Goal: Task Accomplishment & Management: Manage account settings

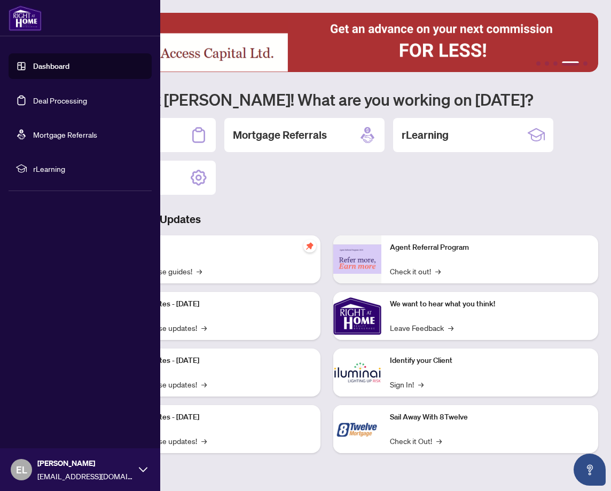
click at [151, 184] on li "Dashboard Deal Processing Mortgage Referrals rLearning" at bounding box center [80, 117] width 143 height 145
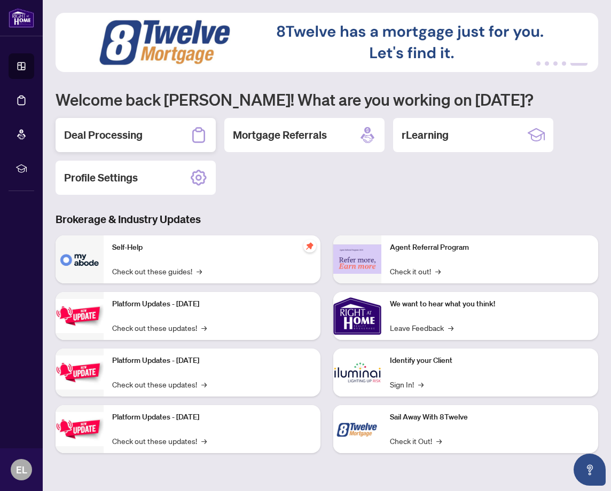
click at [114, 134] on h2 "Deal Processing" at bounding box center [103, 135] width 78 height 15
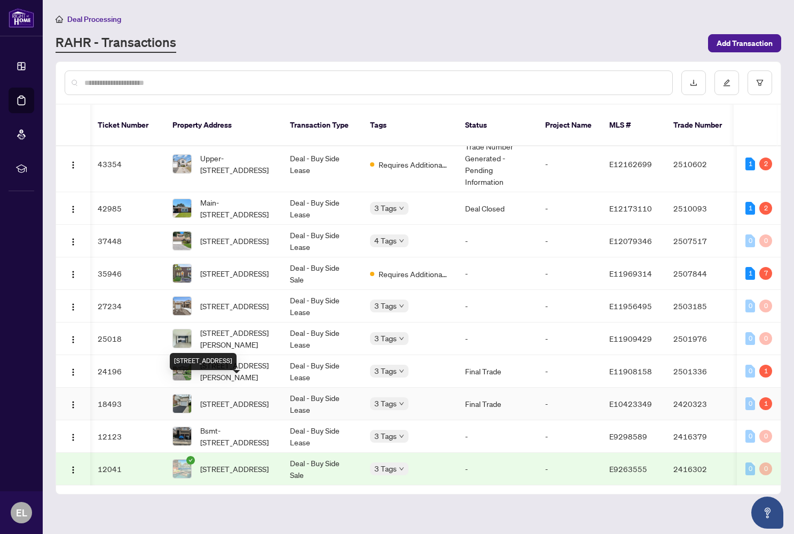
click at [242, 398] on span "[STREET_ADDRESS]" at bounding box center [234, 404] width 68 height 12
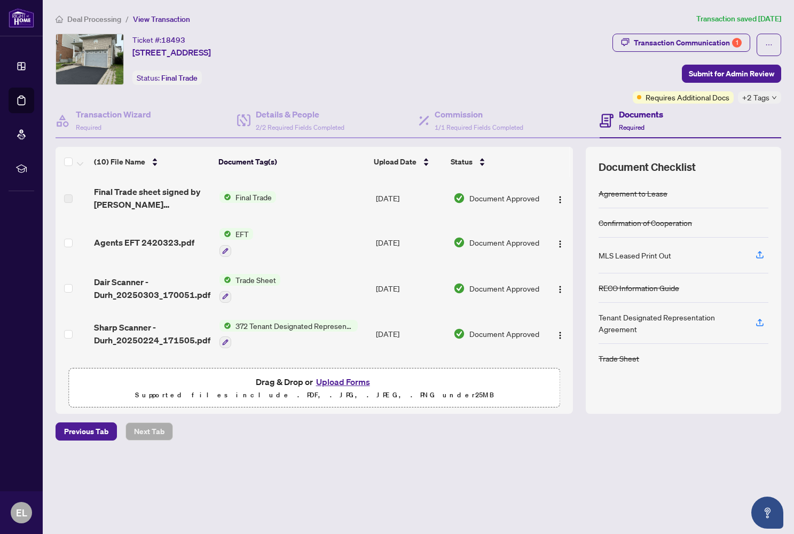
click at [255, 279] on span "Trade Sheet" at bounding box center [255, 280] width 49 height 12
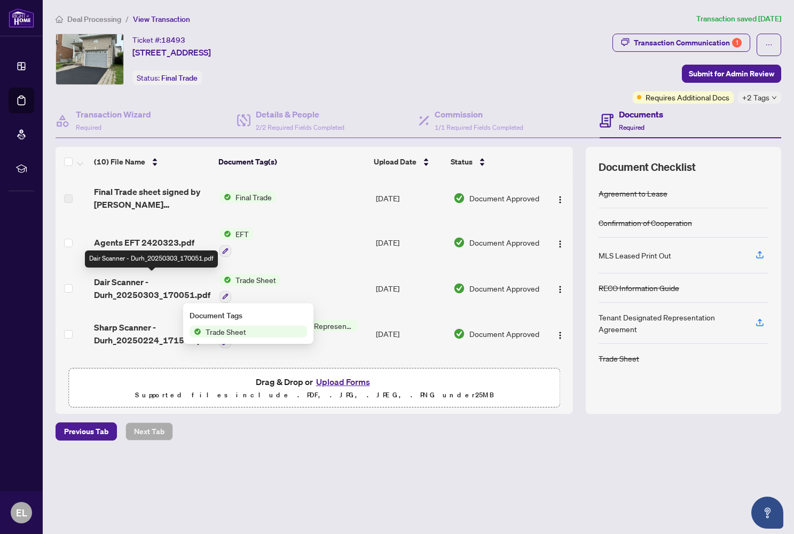
click at [184, 290] on span "Dair Scanner - Durh_20250303_170051.pdf" at bounding box center [152, 288] width 117 height 26
